Goal: Information Seeking & Learning: Learn about a topic

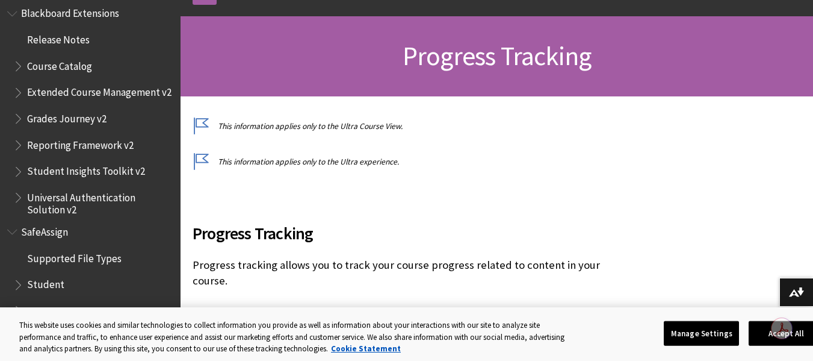
scroll to position [181, 0]
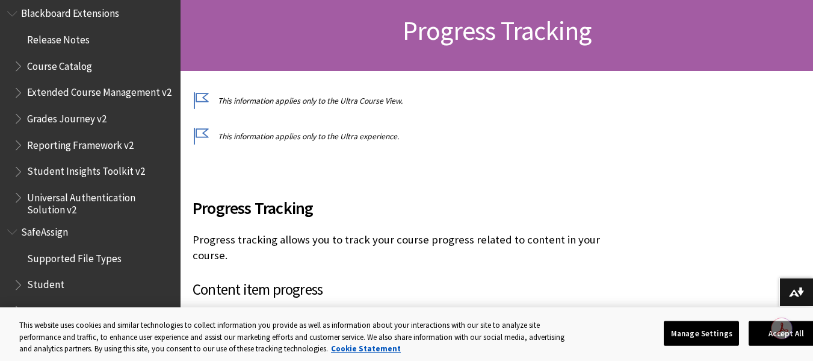
click at [51, 286] on span "Student" at bounding box center [45, 282] width 37 height 16
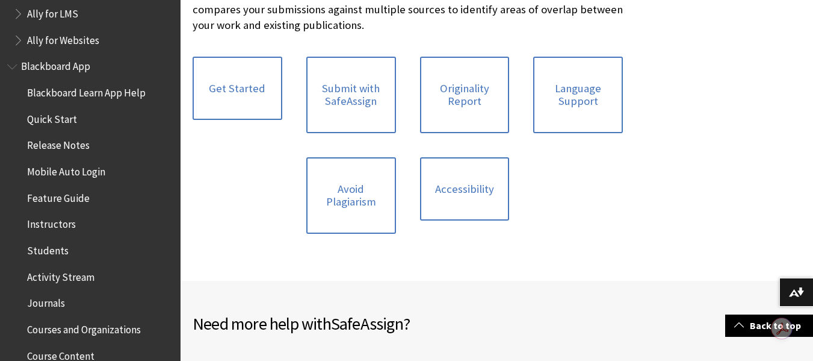
scroll to position [120, 0]
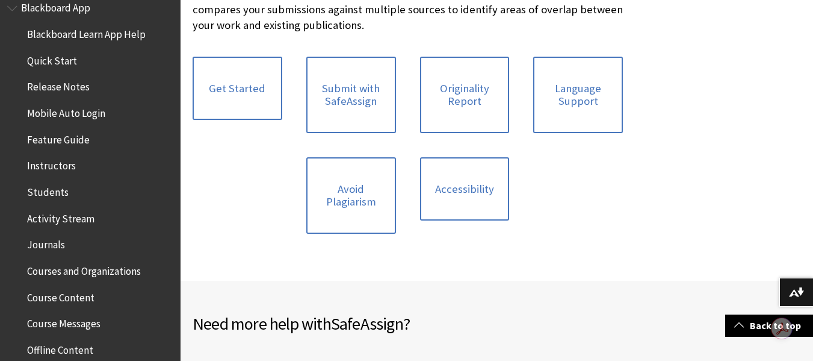
click at [42, 192] on span "Students" at bounding box center [48, 190] width 42 height 16
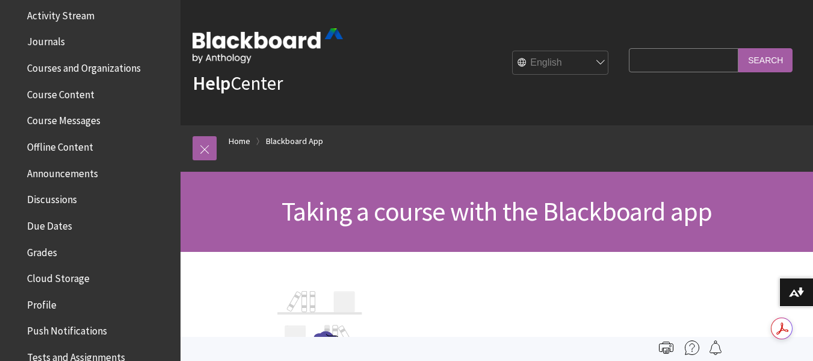
scroll to position [344, 0]
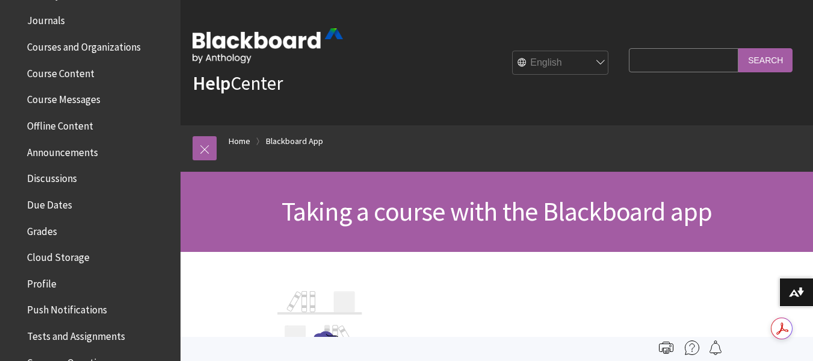
click at [61, 42] on span "Courses and Organizations" at bounding box center [84, 45] width 114 height 16
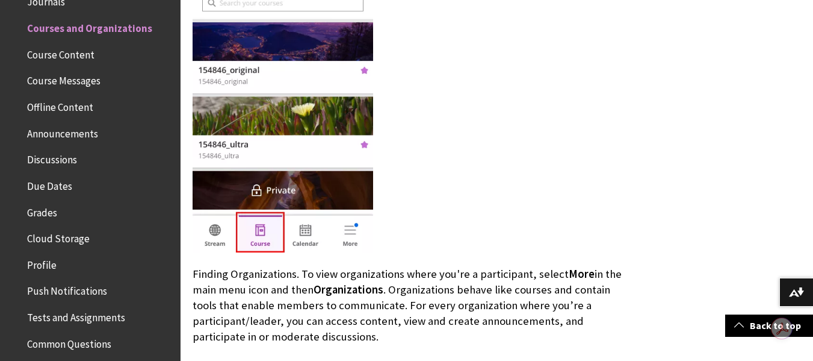
scroll to position [542, 0]
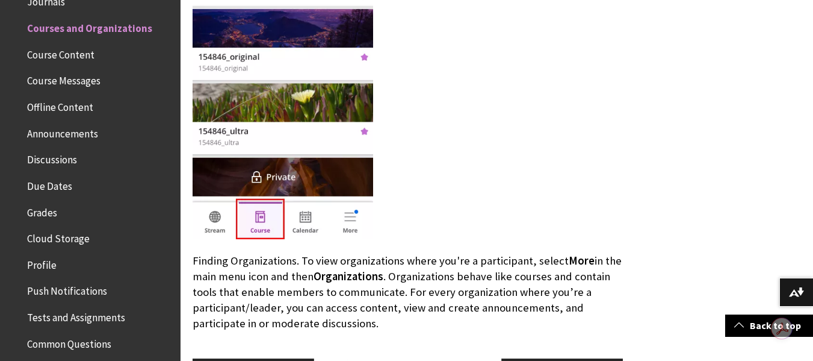
click at [60, 51] on span "Course Content" at bounding box center [60, 53] width 67 height 16
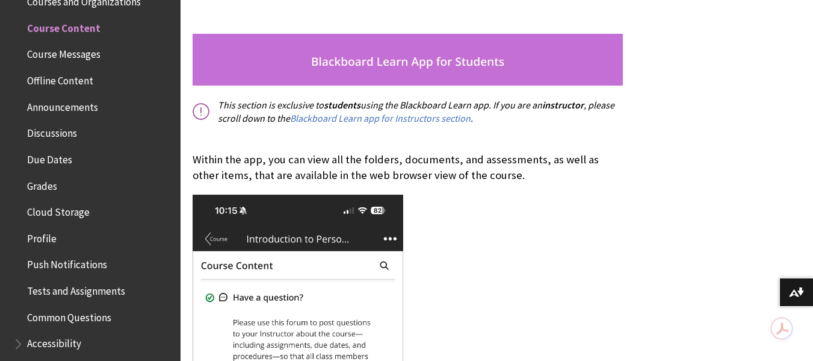
scroll to position [301, 0]
